Goal: Task Accomplishment & Management: Use online tool/utility

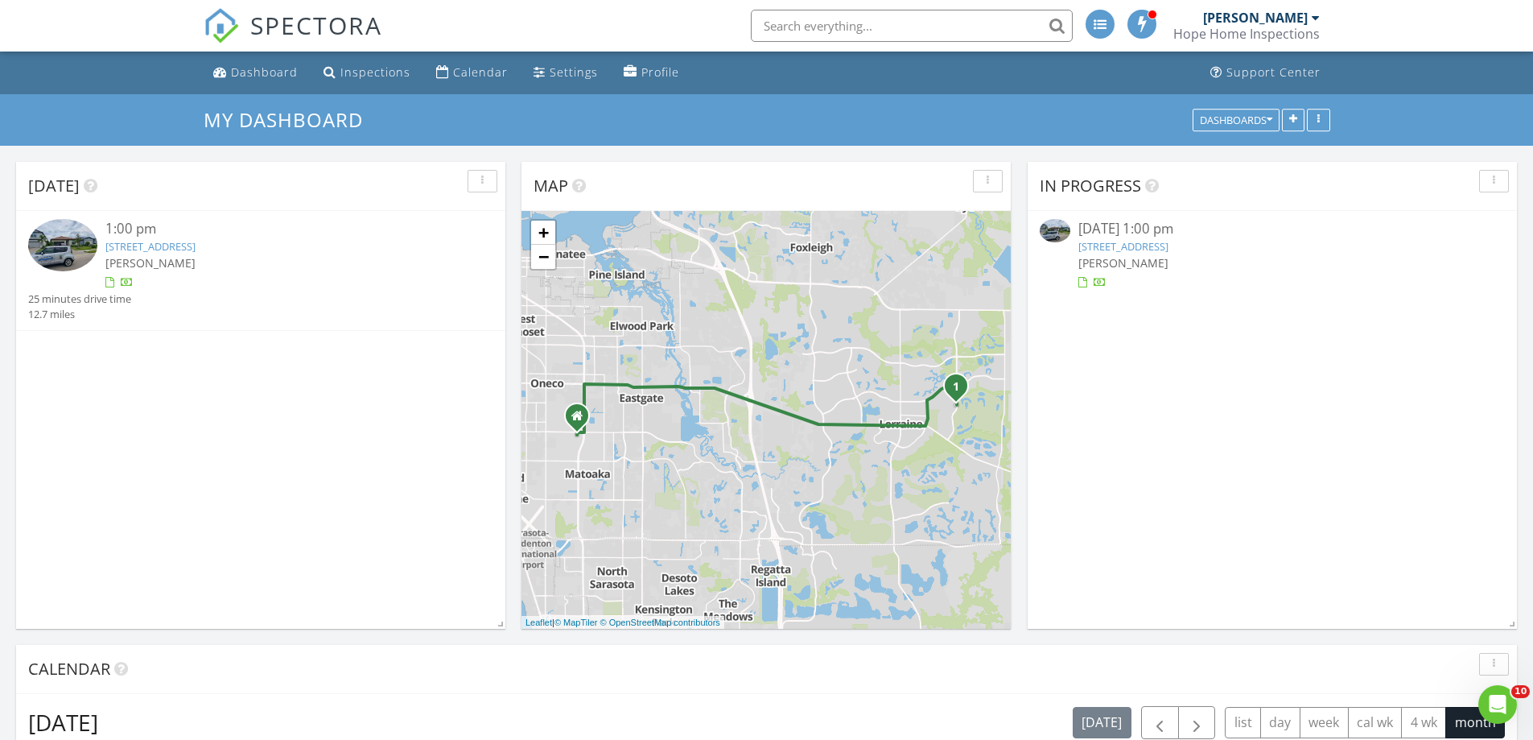
click at [265, 255] on div "[PERSON_NAME]" at bounding box center [279, 262] width 349 height 17
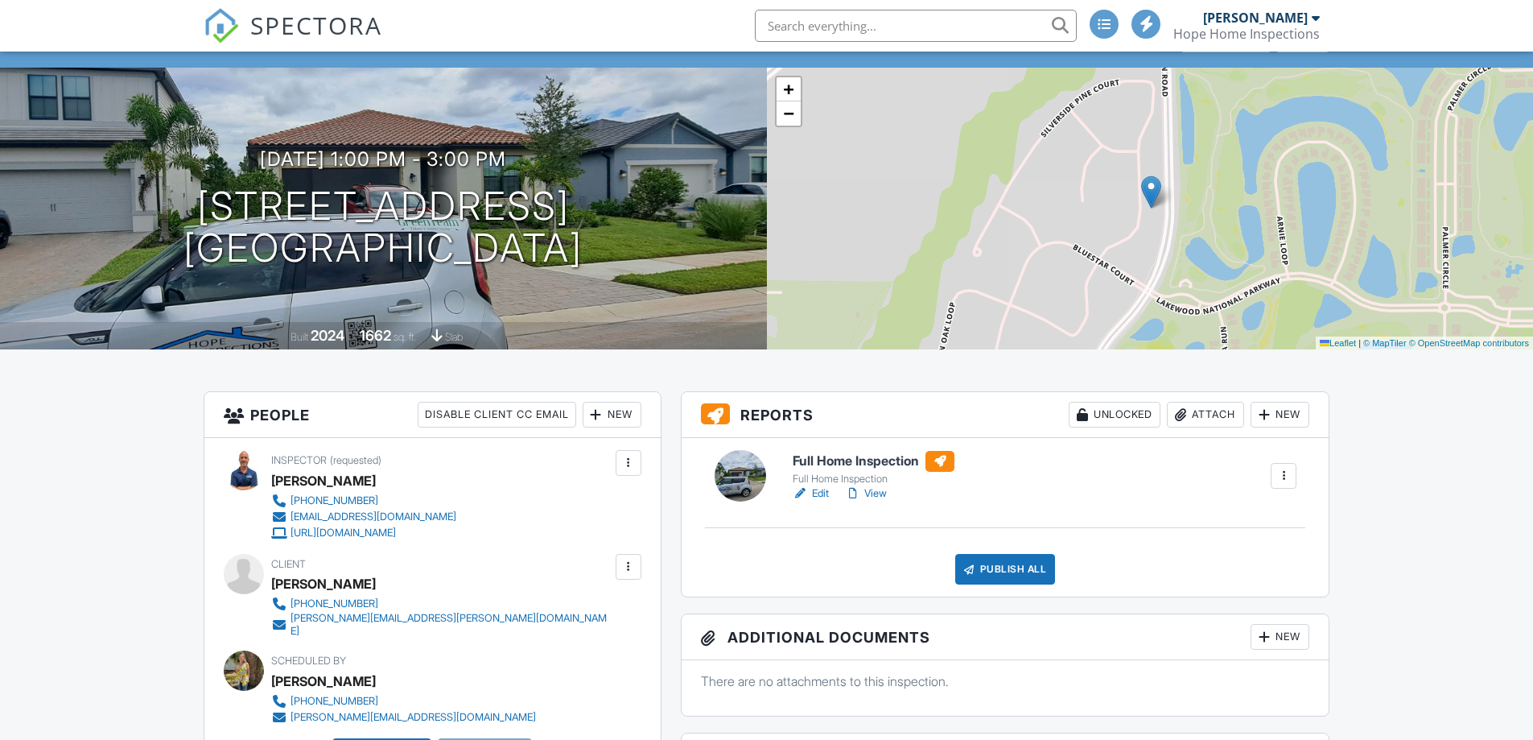
drag, startPoint x: 881, startPoint y: 492, endPoint x: 822, endPoint y: 497, distance: 59.8
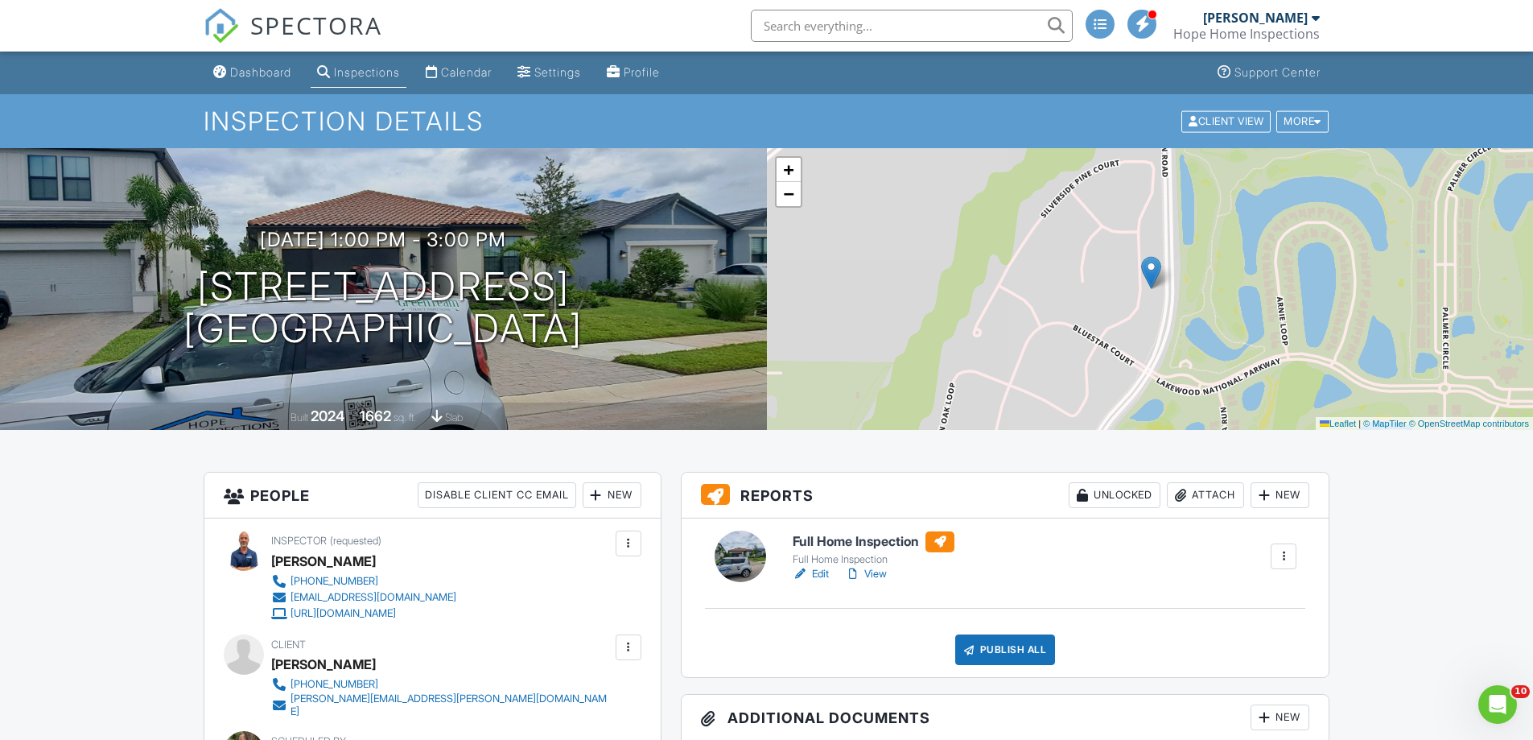
click at [1003, 650] on div "Publish All" at bounding box center [1005, 649] width 101 height 31
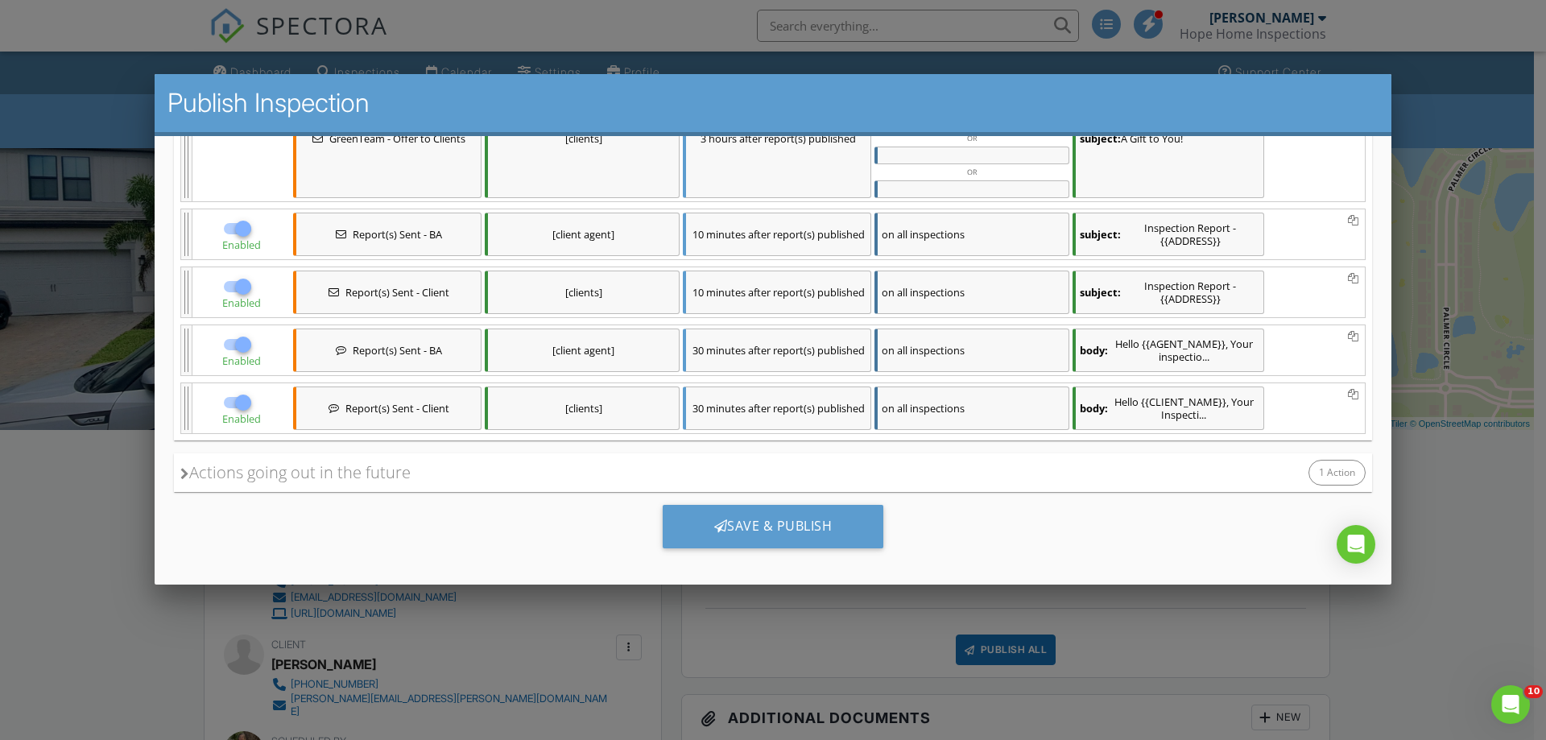
scroll to position [335, 0]
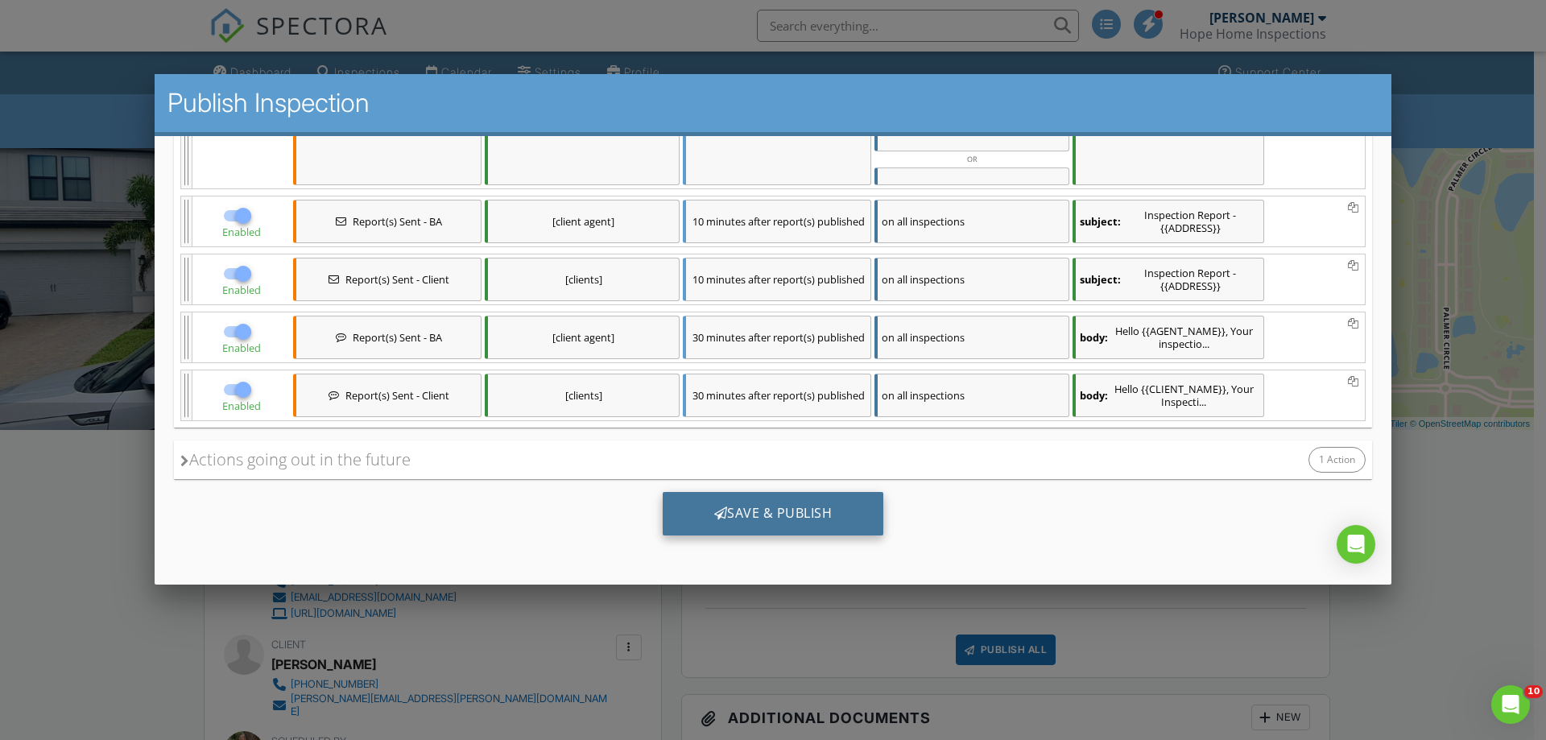
click at [800, 499] on div "Save & Publish" at bounding box center [772, 512] width 221 height 43
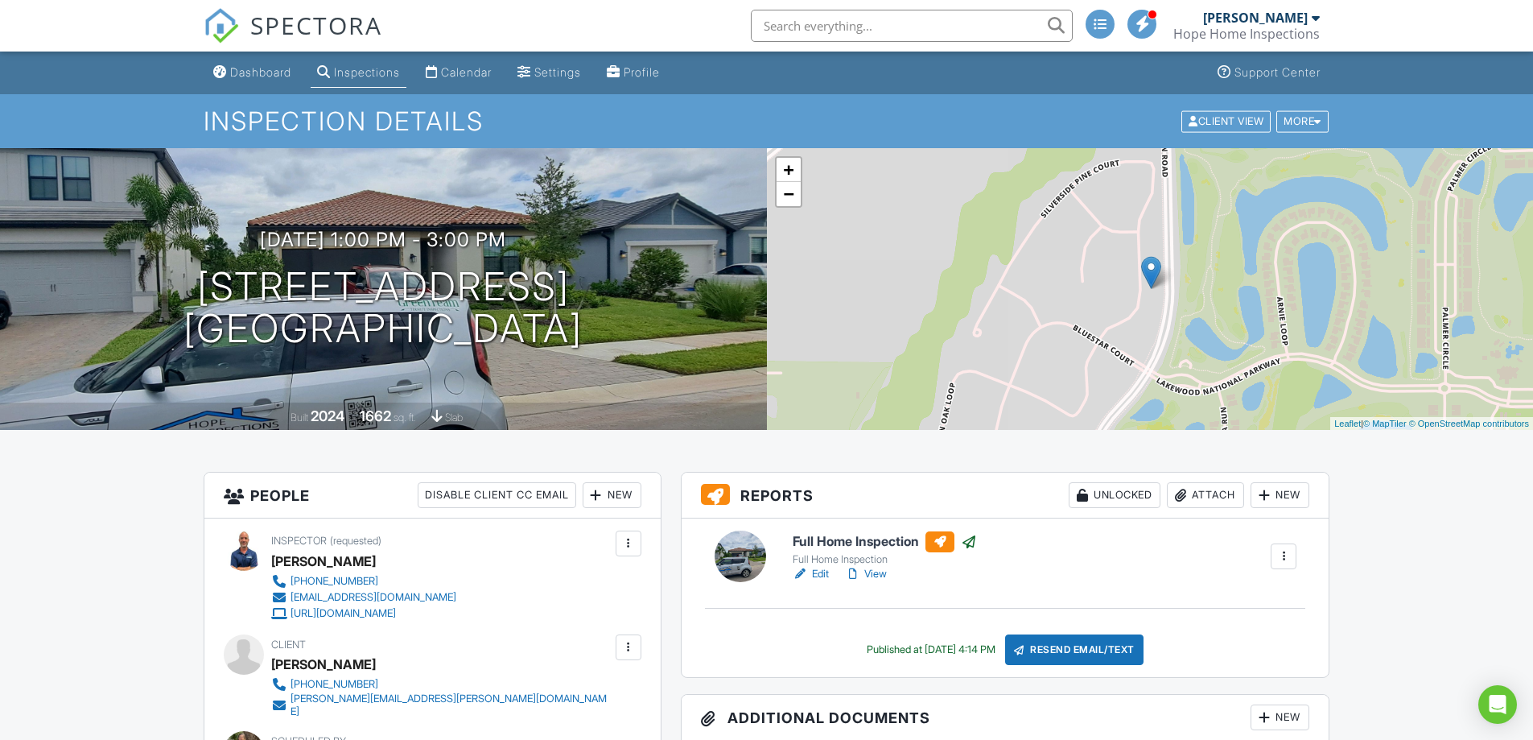
click at [881, 35] on input "text" at bounding box center [912, 26] width 322 height 32
click at [914, 31] on input "text" at bounding box center [912, 26] width 322 height 32
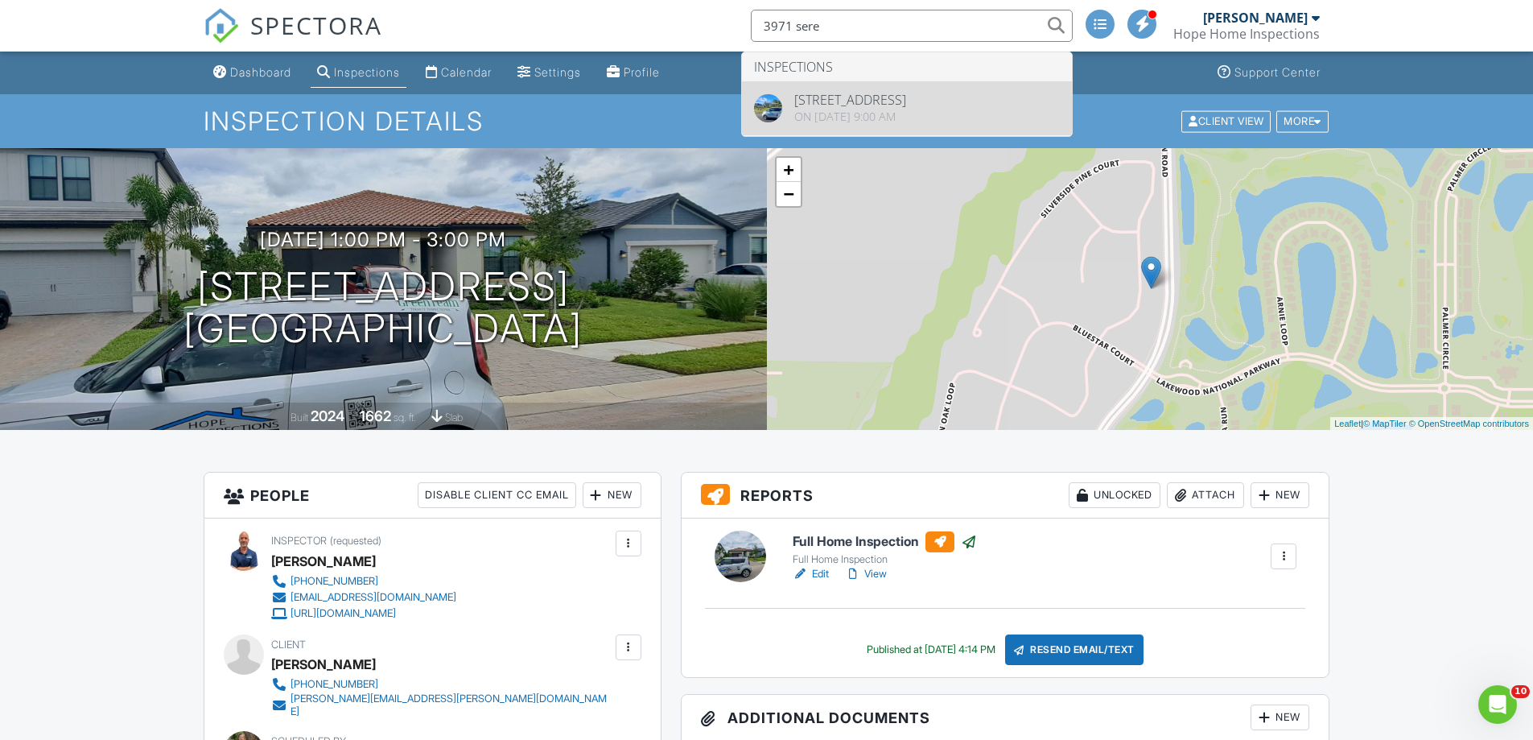
type input "3971 sere"
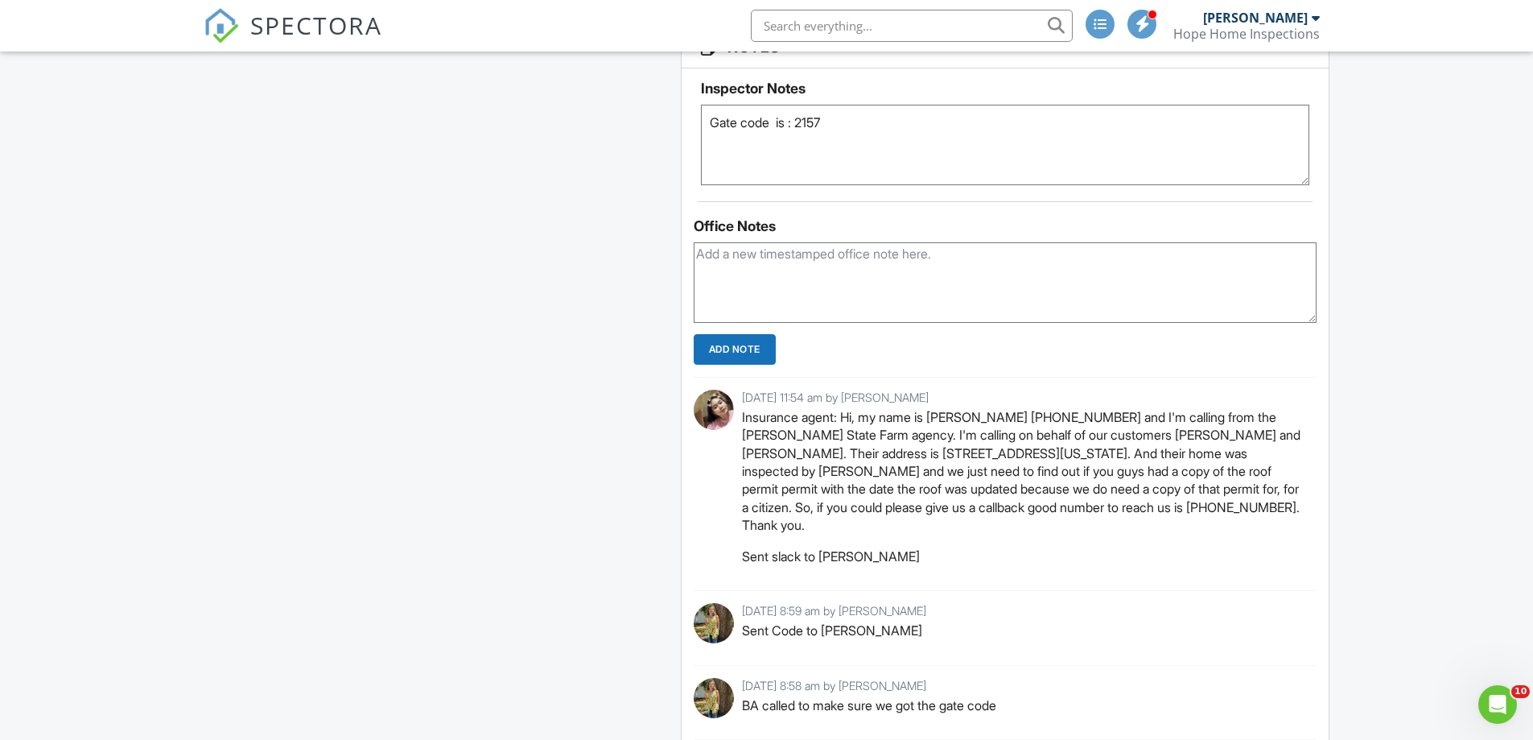
scroll to position [2012, 0]
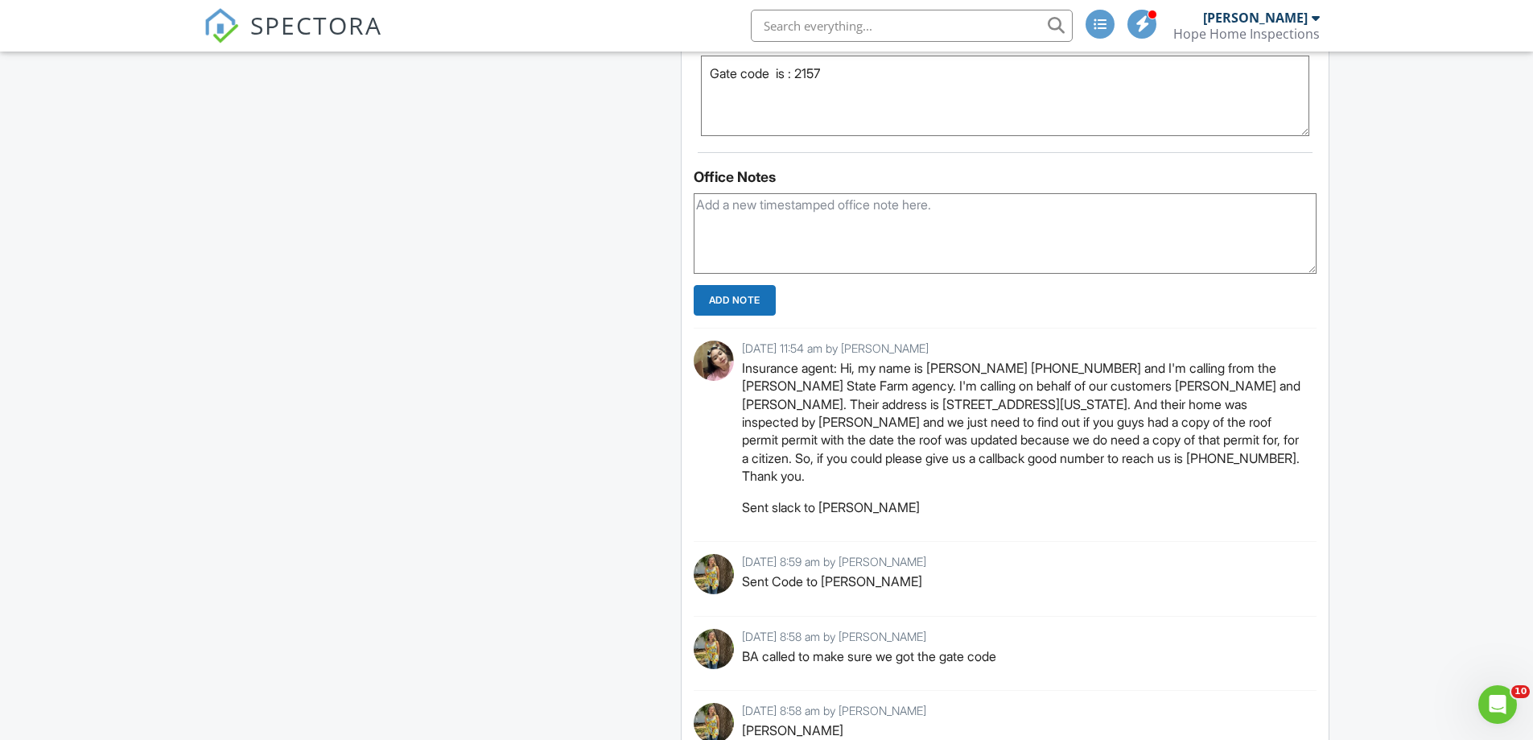
click at [914, 241] on textarea at bounding box center [1006, 233] width 624 height 80
type textarea "L"
type textarea "Spoke with State Farm office, Tyler was not available so left my number for him…"
click at [760, 299] on input "Add Note" at bounding box center [735, 300] width 82 height 31
